Goal: Check status: Check status

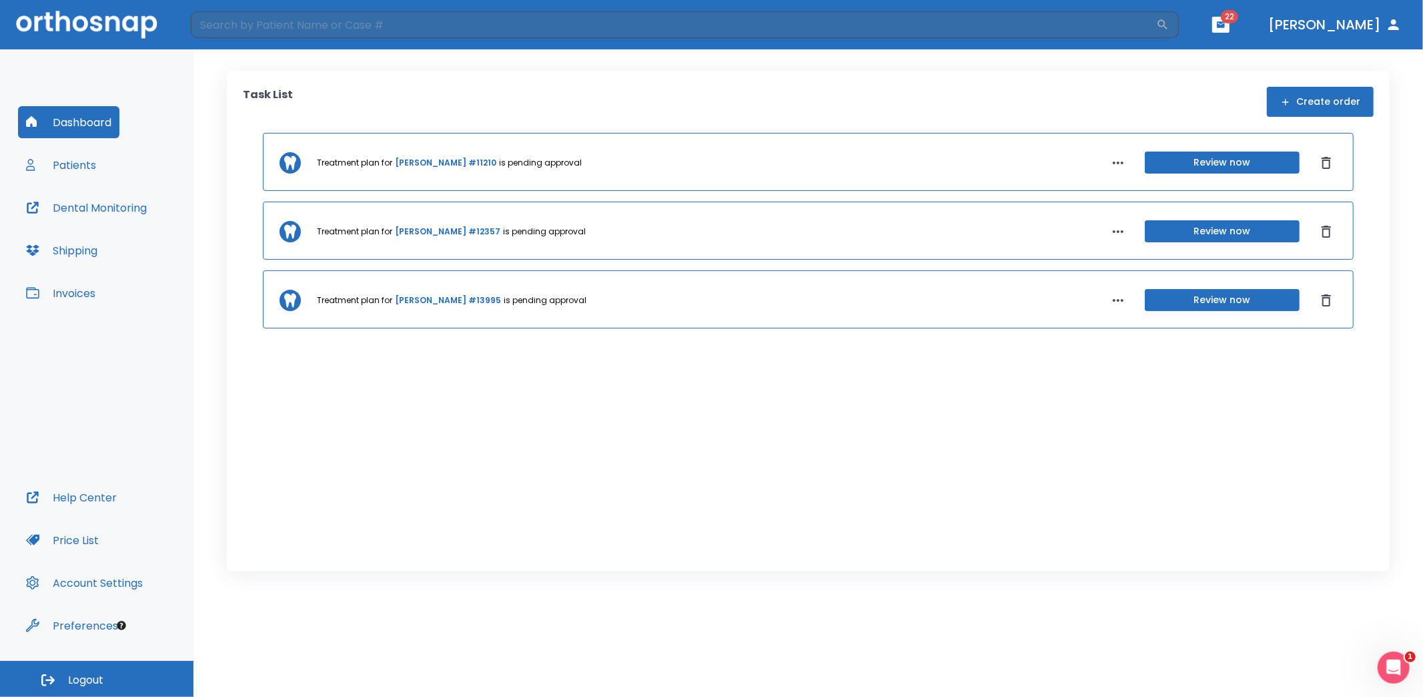
click at [1235, 298] on button "Review now" at bounding box center [1222, 300] width 155 height 22
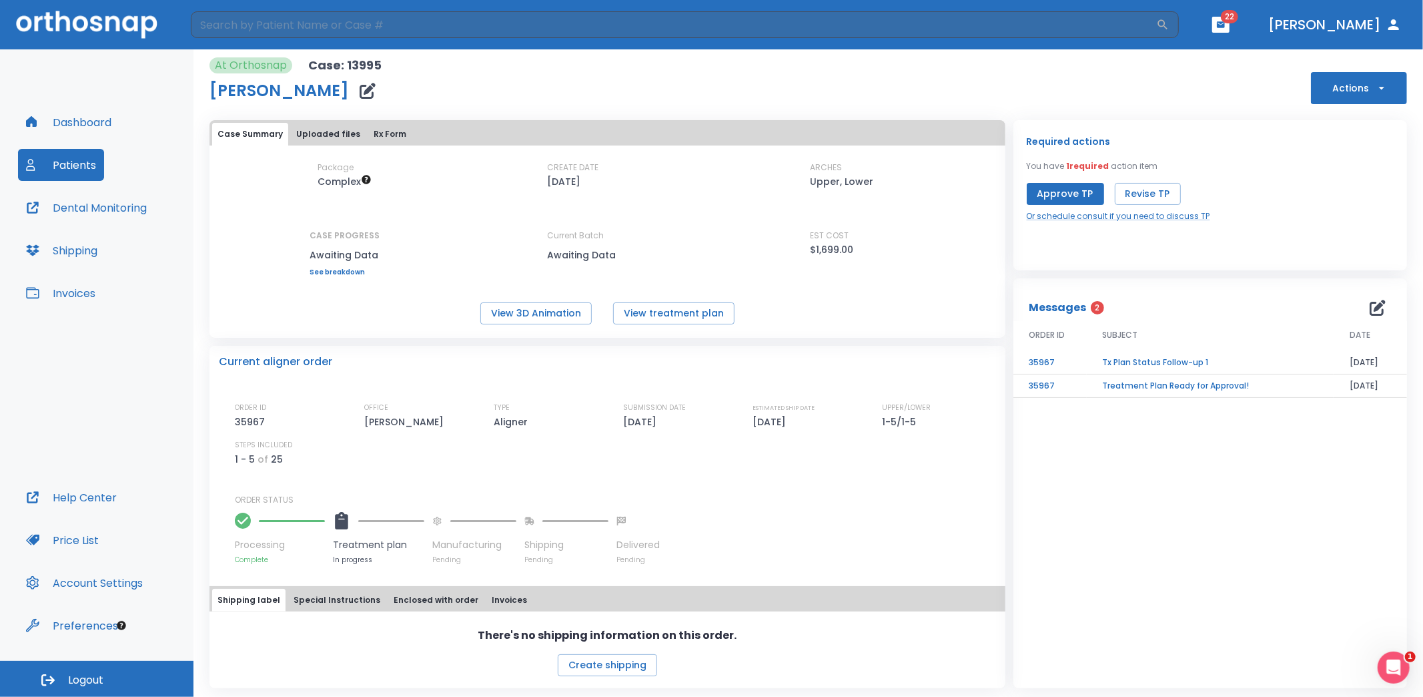
scroll to position [4, 0]
click at [547, 310] on button "View 3D Animation" at bounding box center [535, 312] width 111 height 22
click at [650, 312] on button "View treatment plan" at bounding box center [673, 312] width 121 height 22
click at [1150, 382] on td "Treatment Plan Ready for Approval!" at bounding box center [1210, 384] width 247 height 23
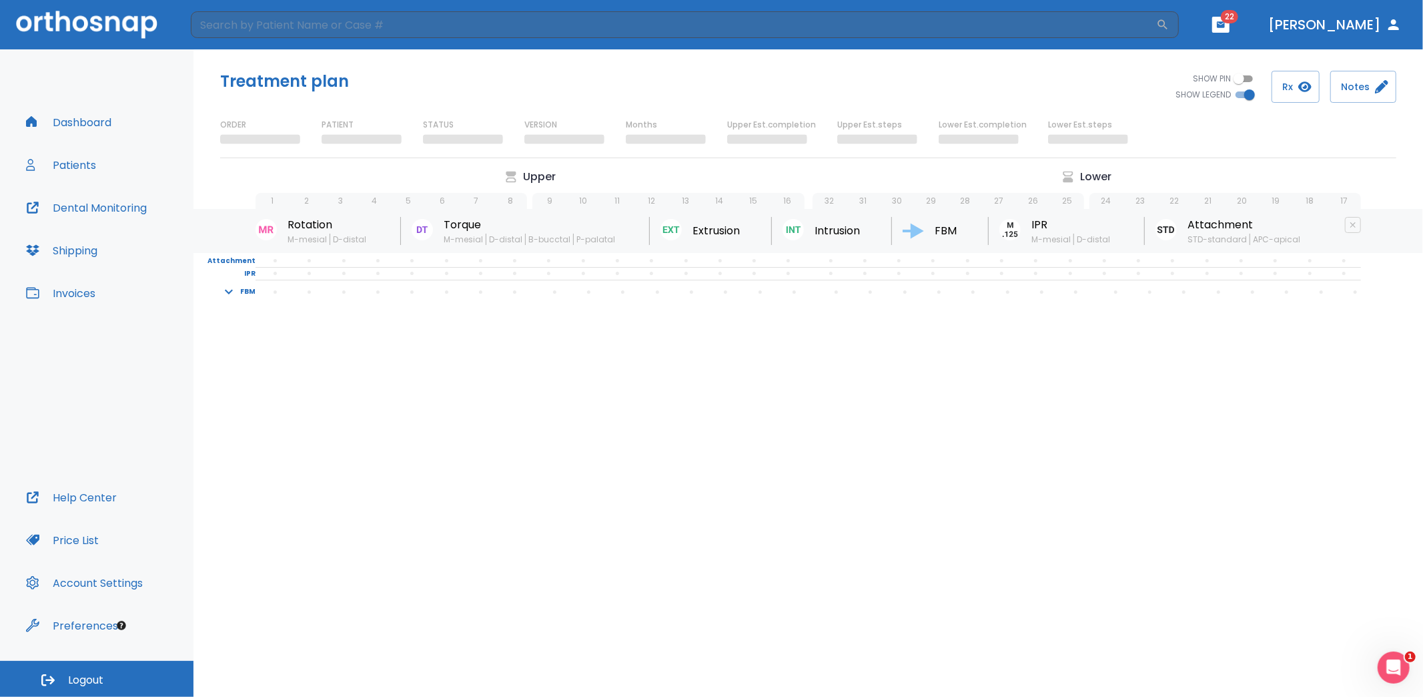
click at [233, 300] on icon "button" at bounding box center [229, 292] width 16 height 16
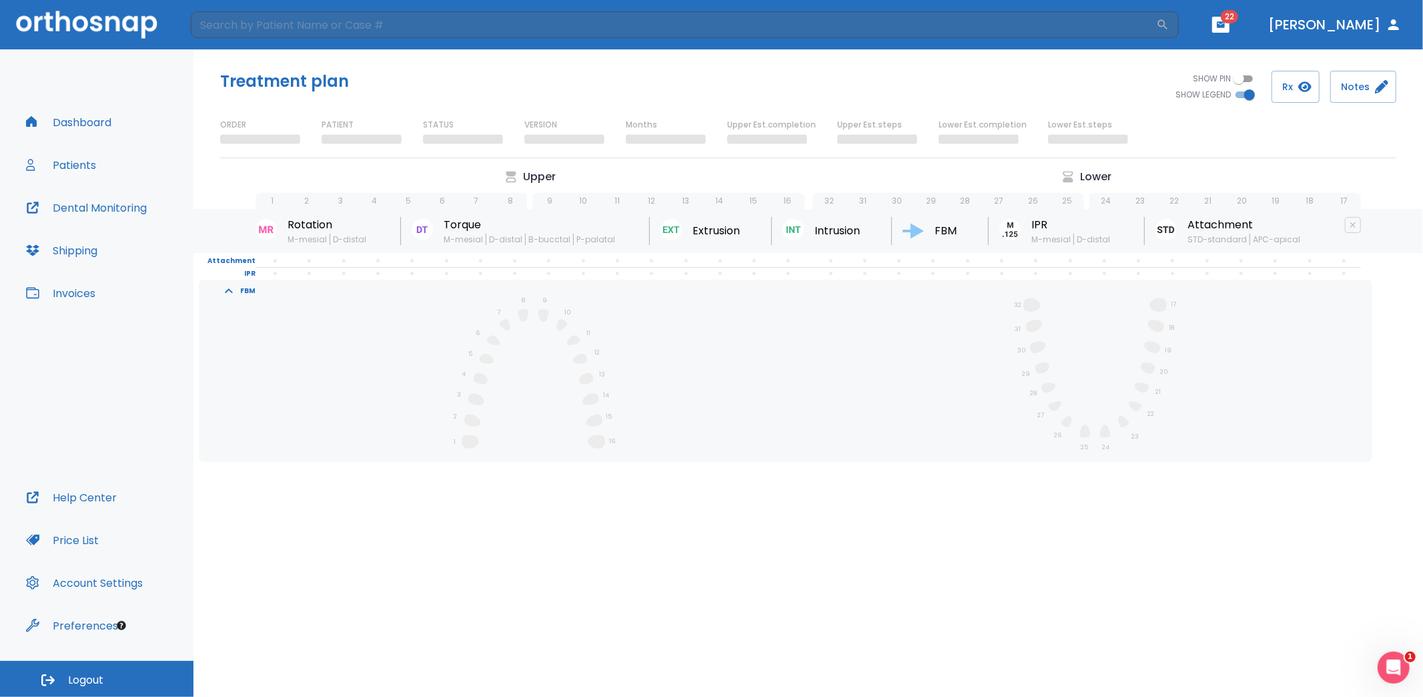
click at [233, 299] on icon "button" at bounding box center [229, 291] width 16 height 16
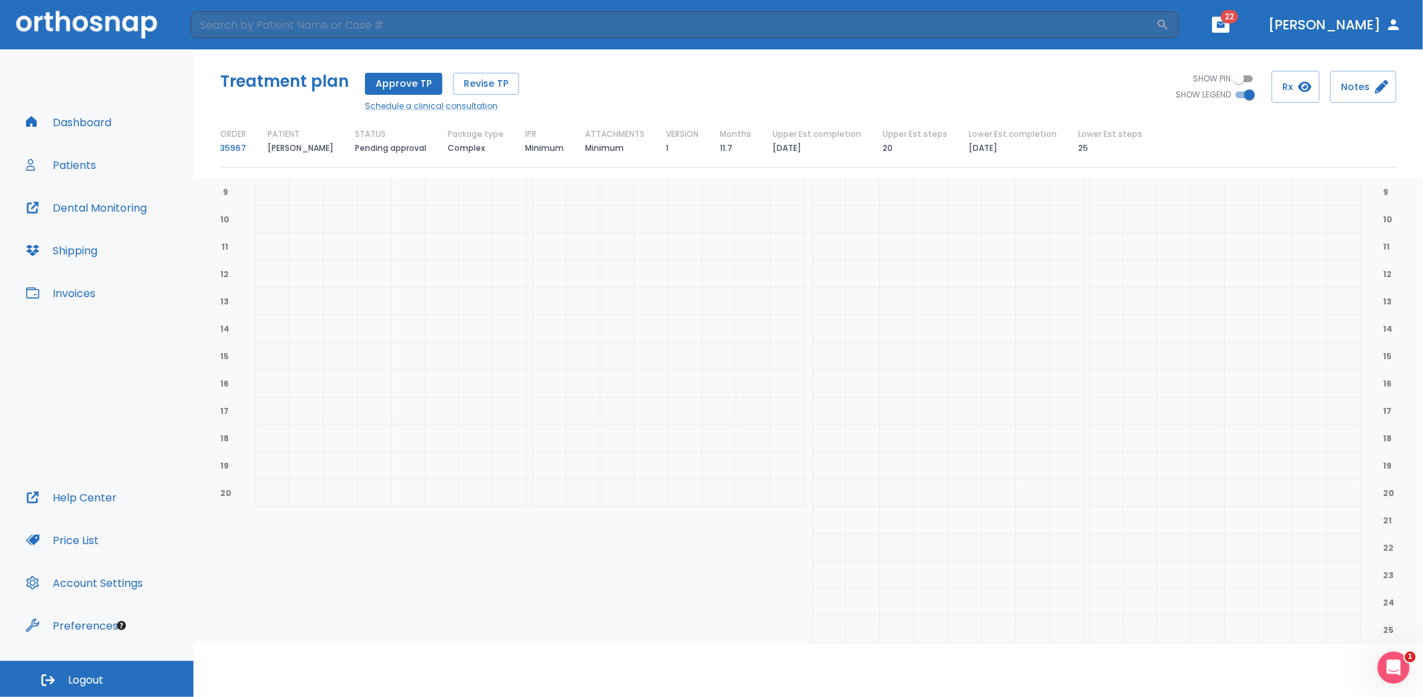
scroll to position [391, 0]
